Goal: Find specific page/section: Find specific page/section

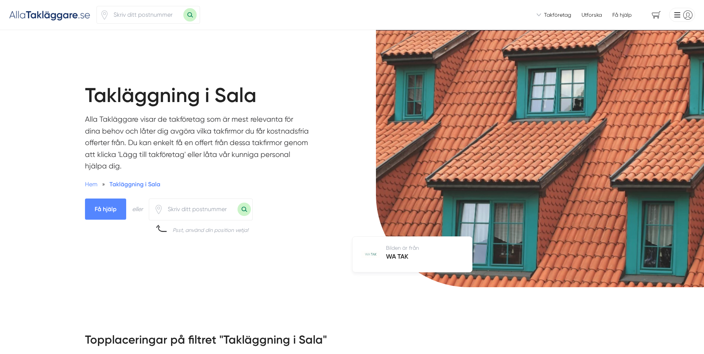
scroll to position [74, 0]
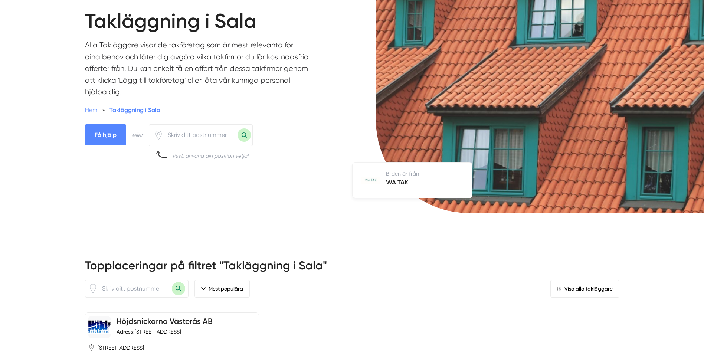
drag, startPoint x: 0, startPoint y: 0, endPoint x: 196, endPoint y: 146, distance: 244.7
click at [196, 146] on div at bounding box center [201, 135] width 104 height 22
type input "73398"
click at [249, 133] on button "Sök med postnummer" at bounding box center [243, 134] width 13 height 13
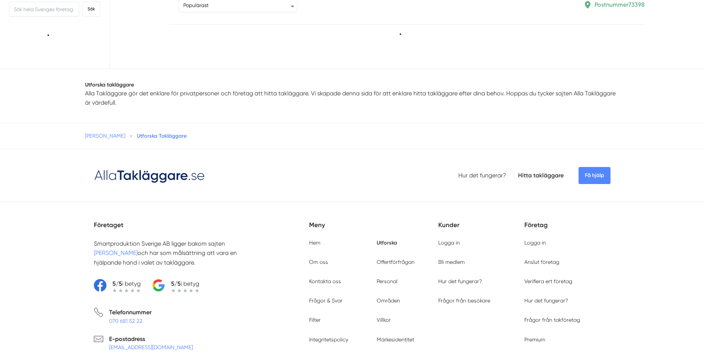
scroll to position [111, 0]
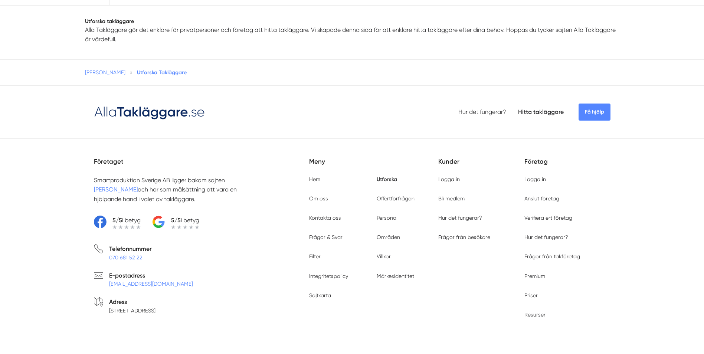
type input "73398"
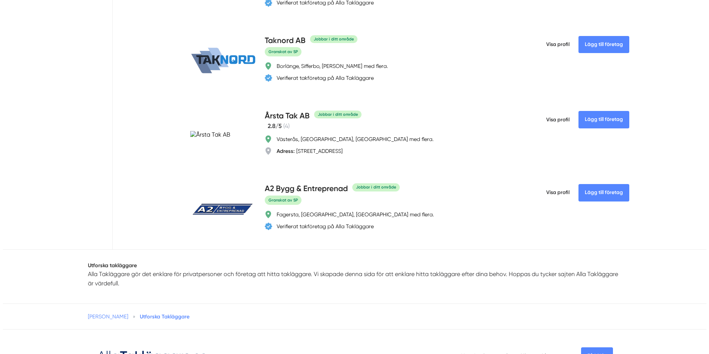
scroll to position [2634, 0]
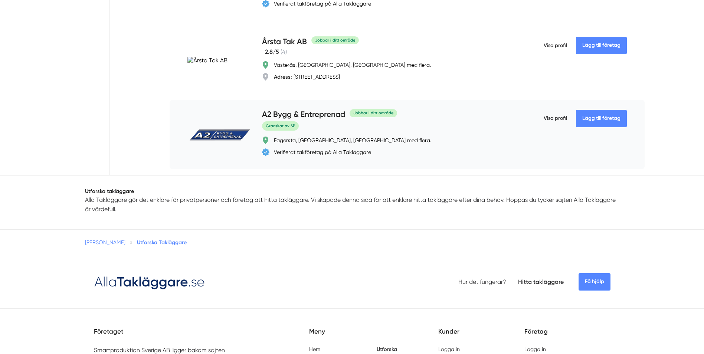
click at [292, 121] on h4 "A2 Bygg & Entreprenad" at bounding box center [303, 115] width 83 height 12
